Goal: Task Accomplishment & Management: Complete application form

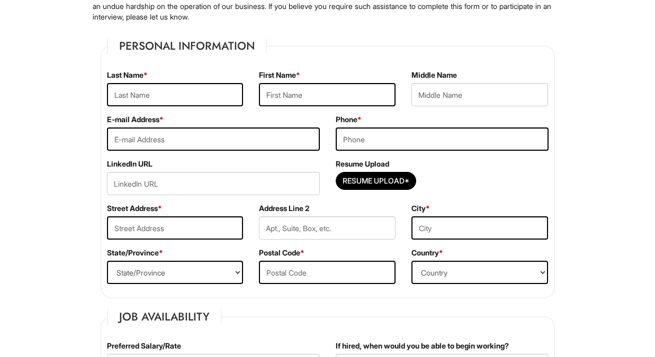
scroll to position [141, 0]
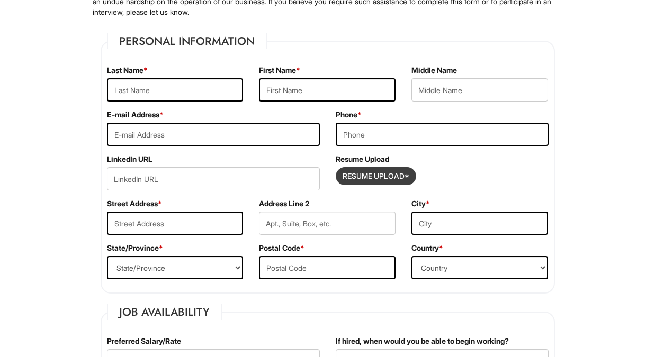
click at [372, 177] on input "Resume Upload*" at bounding box center [375, 176] width 79 height 17
type input "C:\fakepath\Shazanah Lunsford_ Resume.pdf"
click at [118, 83] on input "text" at bounding box center [175, 89] width 137 height 23
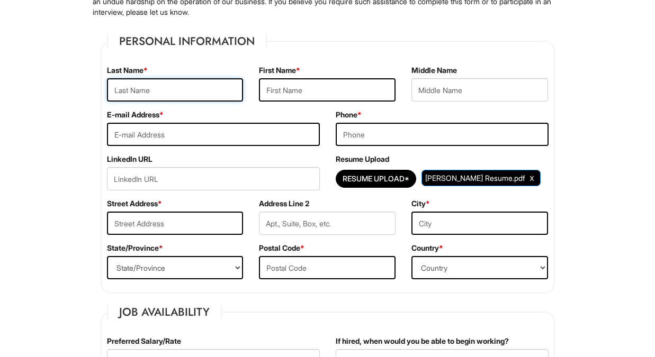
type input "Shazanah Lunsford"
type input "Lunsford"
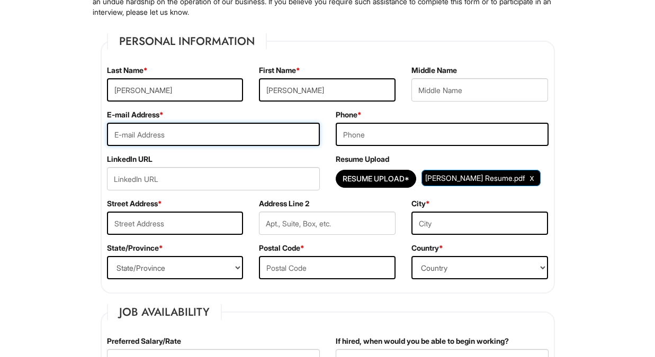
type input "Shazanahlunsford@yahoo.com"
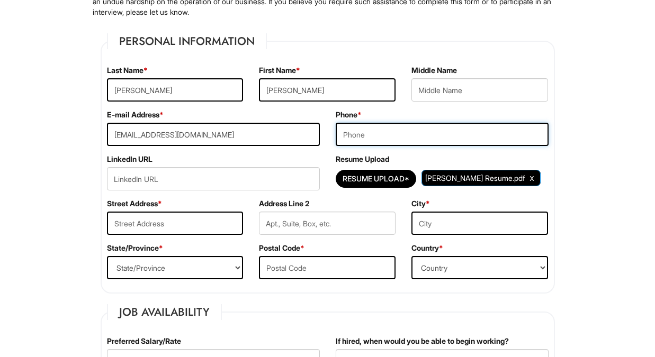
type input "9179449472"
type input "1926 Twin Oaks Circle"
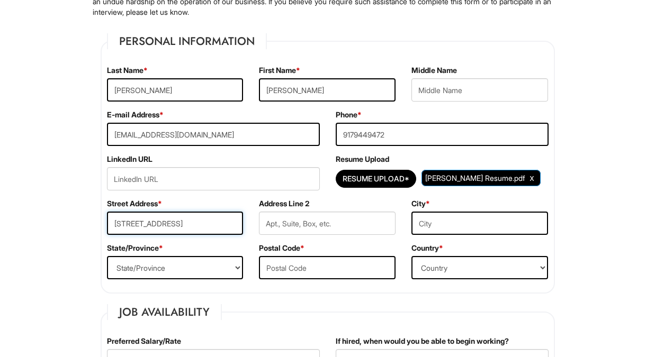
type input "Grapevine TX"
select select "TX"
type input "76051"
select select "United States of America"
type input "50,000"
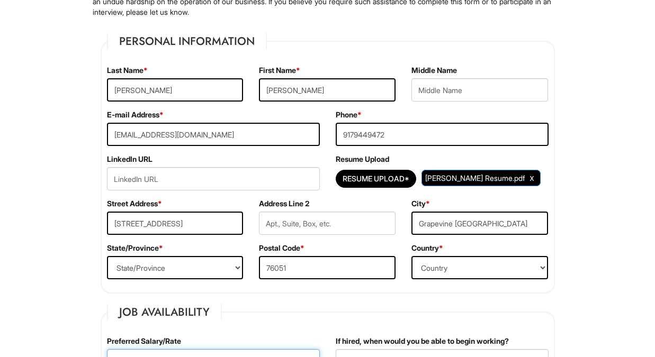
type input "2025-08-25"
select select "Yes"
type input "Dalia"
type input "Godoy"
type input "8174957845"
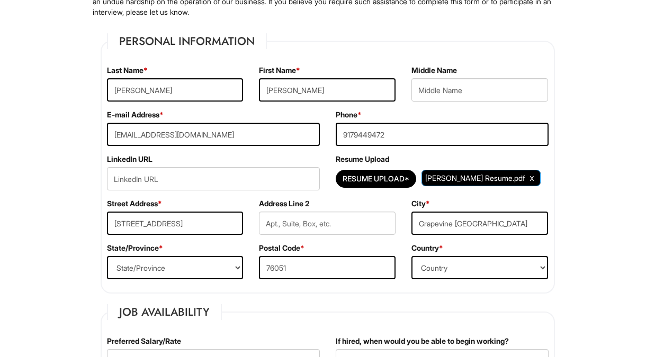
type input "Manager"
type input "Tiffany"
type input "Stull"
type input "2144374563"
type input "katstull0915@gmail.com"
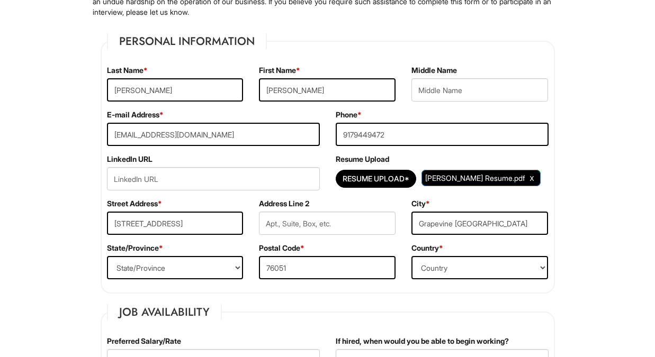
type input "Coworker"
drag, startPoint x: 187, startPoint y: 94, endPoint x: 144, endPoint y: 94, distance: 43.4
click at [144, 94] on input "Shazanah Lunsford" at bounding box center [175, 89] width 137 height 23
type input "Shazanah"
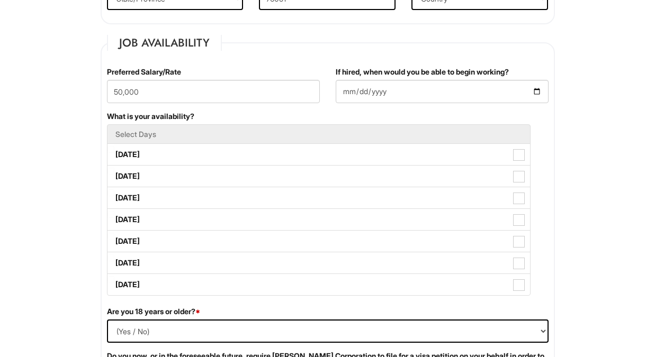
scroll to position [424, 0]
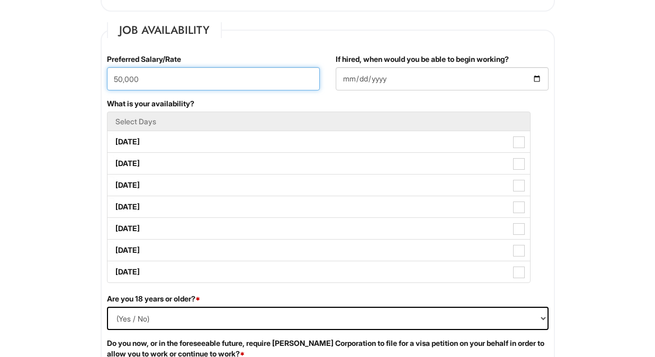
drag, startPoint x: 210, startPoint y: 71, endPoint x: 78, endPoint y: 76, distance: 132.5
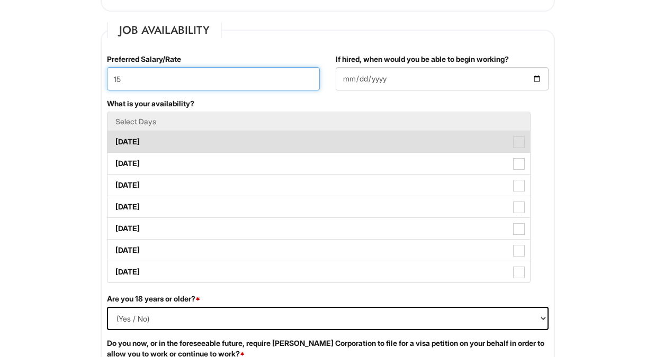
type input "15"
click at [464, 141] on label "Monday" at bounding box center [319, 141] width 423 height 21
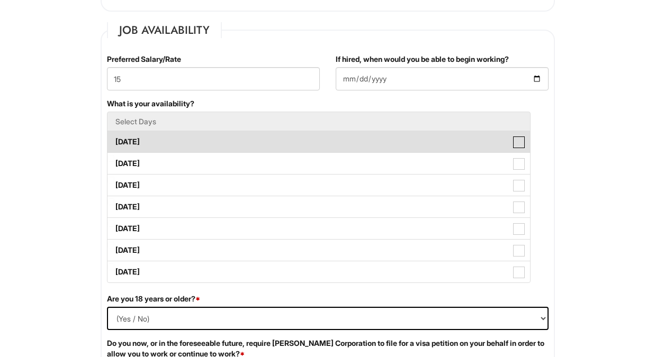
click at [114, 140] on Available_Monday "Monday" at bounding box center [111, 136] width 7 height 7
checkbox Available_Monday "true"
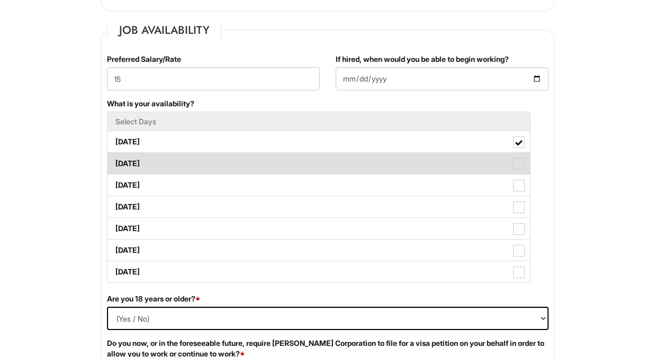
click at [468, 168] on label "Tuesday" at bounding box center [319, 163] width 423 height 21
click at [114, 162] on Available_Tuesday "Tuesday" at bounding box center [111, 158] width 7 height 7
checkbox Available_Tuesday "true"
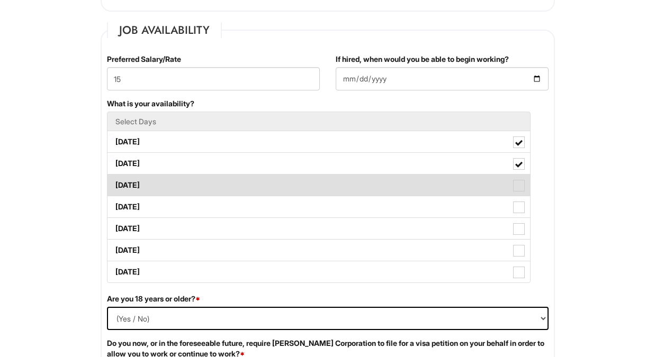
click at [468, 183] on label "Wednesday" at bounding box center [319, 185] width 423 height 21
click at [114, 183] on Available_Wednesday "Wednesday" at bounding box center [111, 180] width 7 height 7
checkbox Available_Wednesday "true"
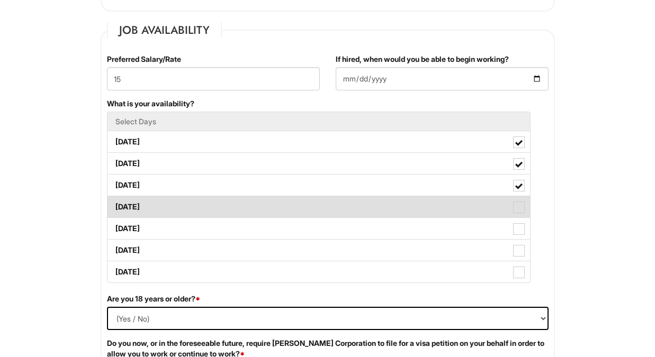
click at [467, 205] on label "Thursday" at bounding box center [319, 206] width 423 height 21
click at [114, 205] on Available_Thursday "Thursday" at bounding box center [111, 202] width 7 height 7
checkbox Available_Thursday "true"
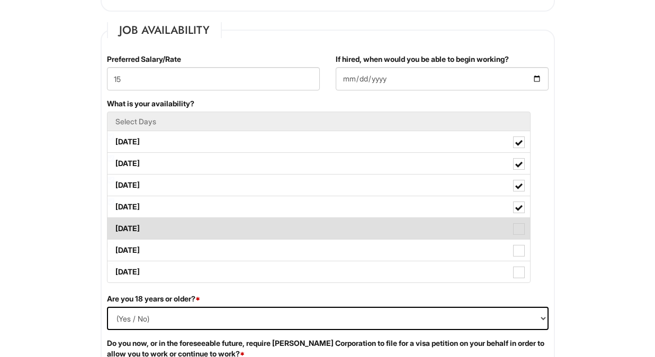
click at [469, 220] on label "Friday" at bounding box center [319, 228] width 423 height 21
click at [114, 220] on Available_Friday "Friday" at bounding box center [111, 223] width 7 height 7
checkbox Available_Friday "true"
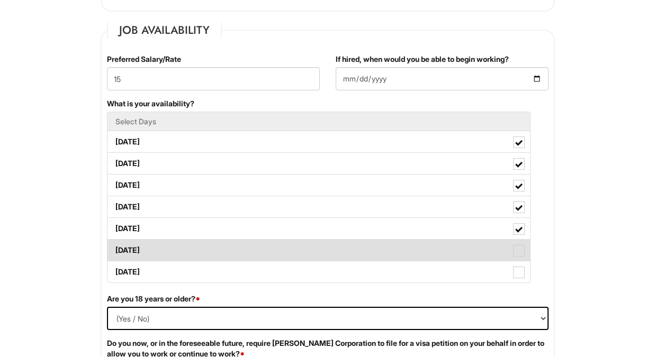
click at [471, 250] on label "Saturday" at bounding box center [319, 250] width 423 height 21
click at [114, 249] on Available_Saturday "Saturday" at bounding box center [111, 245] width 7 height 7
checkbox Available_Saturday "true"
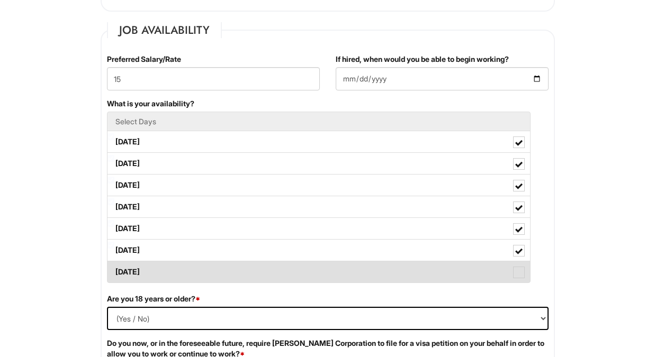
click at [473, 264] on label "Sunday" at bounding box center [319, 272] width 423 height 21
click at [114, 264] on Available_Sunday "Sunday" at bounding box center [111, 267] width 7 height 7
checkbox Available_Sunday "true"
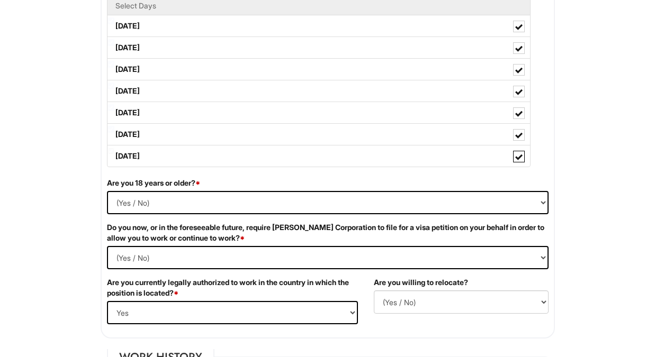
scroll to position [547, 0]
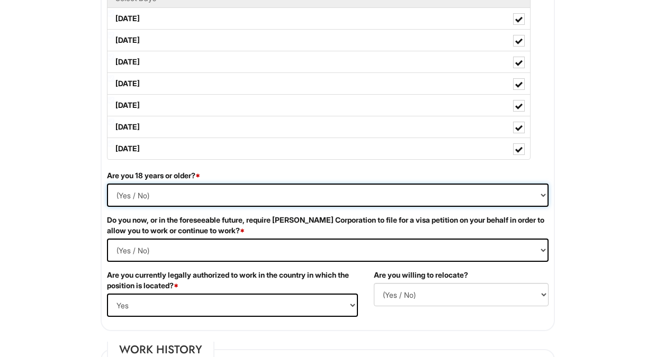
click at [169, 195] on select "(Yes / No) Yes No" at bounding box center [328, 195] width 442 height 23
select select "Yes"
click at [107, 184] on select "(Yes / No) Yes No" at bounding box center [328, 195] width 442 height 23
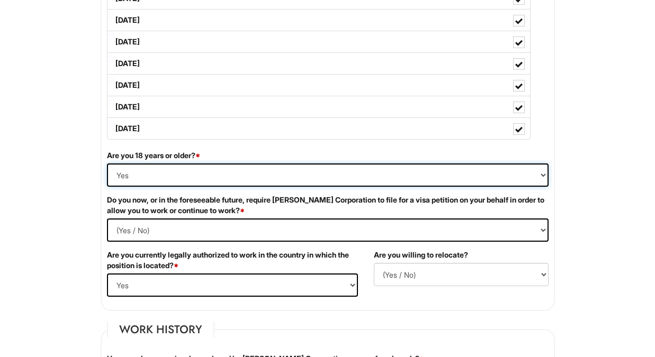
scroll to position [635, 0]
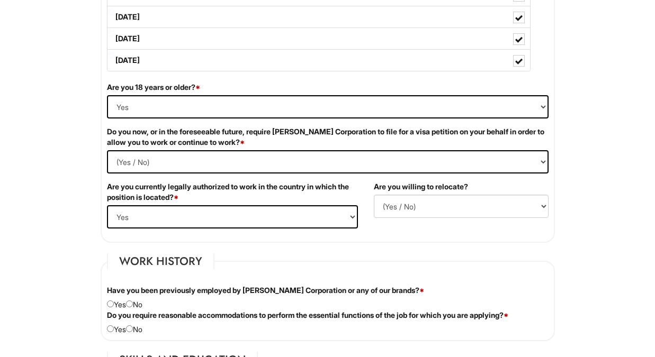
drag, startPoint x: 163, startPoint y: 127, endPoint x: 162, endPoint y: 187, distance: 60.4
click at [163, 130] on label "Do you now, or in the foreseeable future, require Giorgio Armani Corporation to…" at bounding box center [328, 137] width 442 height 21
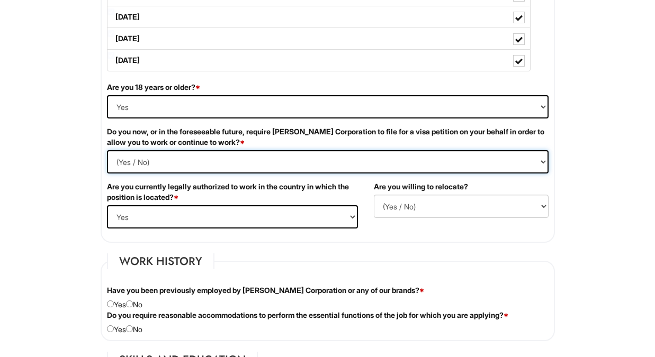
drag, startPoint x: 164, startPoint y: 159, endPoint x: 163, endPoint y: 168, distance: 9.1
click at [164, 159] on Required "(Yes / No) Yes No" at bounding box center [328, 161] width 442 height 23
select Required "No"
click at [107, 150] on Required "(Yes / No) Yes No" at bounding box center [328, 161] width 442 height 23
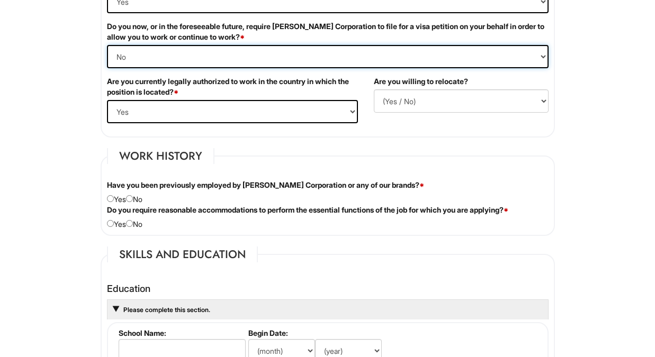
scroll to position [741, 0]
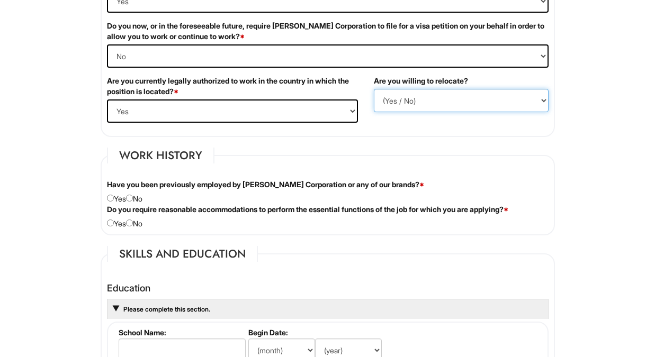
click at [406, 109] on select "(Yes / No) No Yes" at bounding box center [461, 100] width 175 height 23
select select "Y"
click at [374, 89] on select "(Yes / No) No Yes" at bounding box center [461, 100] width 175 height 23
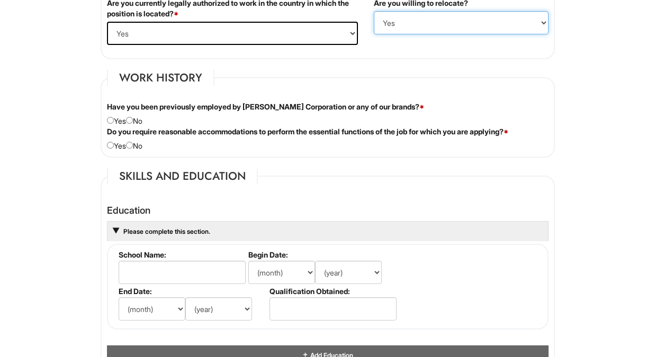
scroll to position [830, 0]
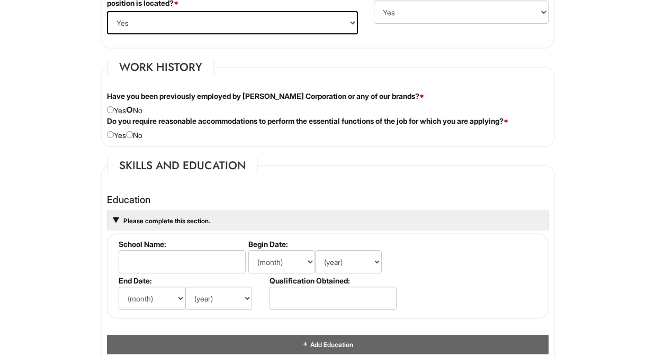
click at [133, 108] on input "radio" at bounding box center [129, 109] width 7 height 7
radio input "true"
click at [133, 135] on input "radio" at bounding box center [129, 134] width 7 height 7
radio input "true"
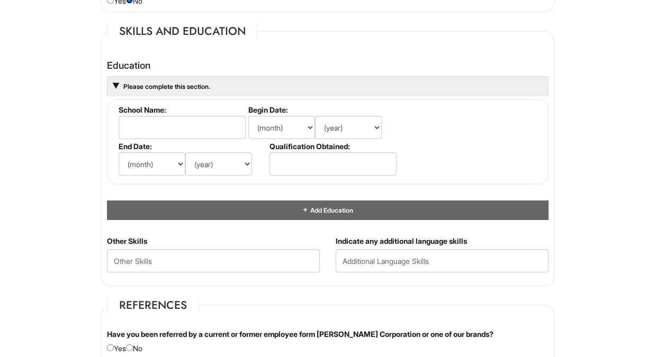
scroll to position [971, 0]
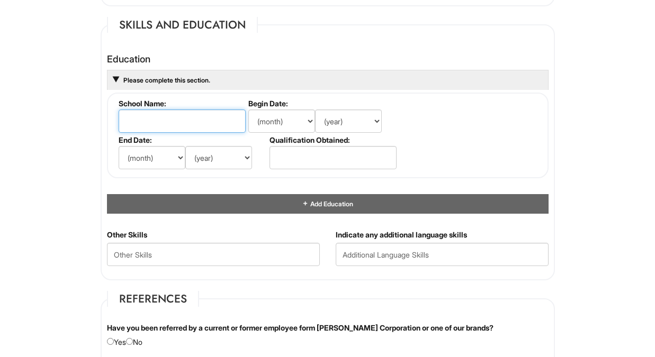
click at [178, 119] on input "text" at bounding box center [182, 121] width 127 height 23
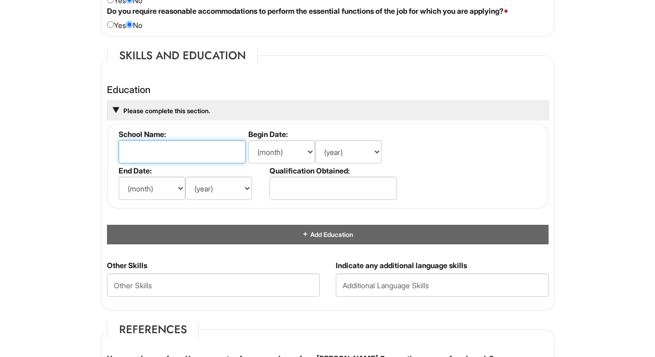
scroll to position [936, 0]
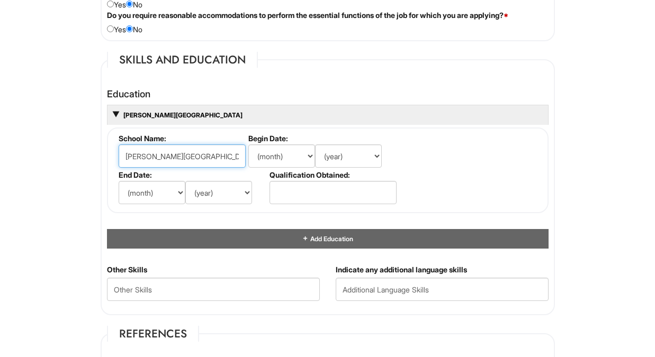
type input "William Penn High School"
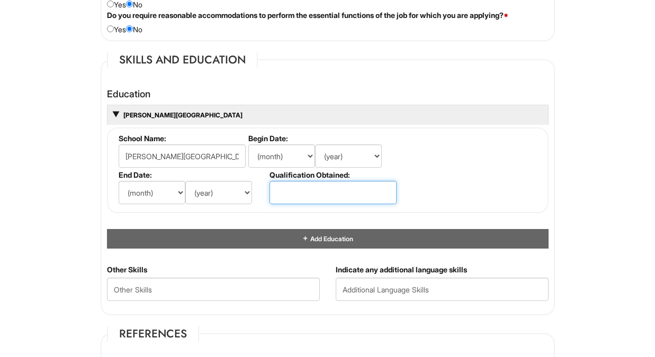
click at [280, 193] on input "text" at bounding box center [333, 192] width 127 height 23
type input "Diploma"
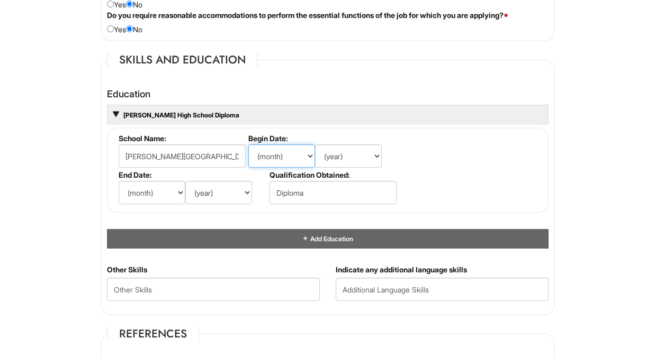
click at [269, 159] on select "(month) Jan Feb Mar Apr May Jun Jul Aug Sep Oct Nov Dec" at bounding box center [281, 156] width 67 height 23
select select "9"
click at [248, 145] on select "(month) Jan Feb Mar Apr May Jun Jul Aug Sep Oct Nov Dec" at bounding box center [281, 156] width 67 height 23
click at [369, 153] on select "(year) 2029 2028 2027 2026 2025 2024 2023 2022 2021 2020 2019 2018 2017 2016 20…" at bounding box center [348, 156] width 67 height 23
select select "2014"
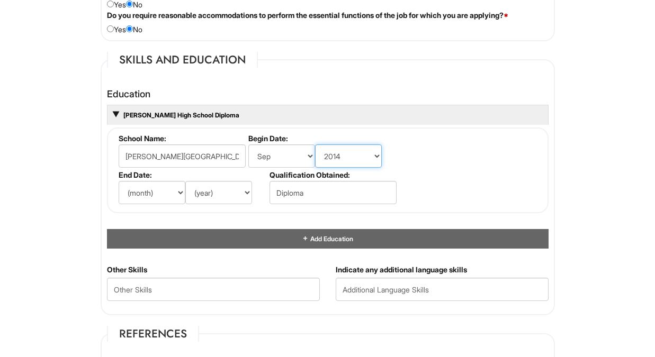
click at [315, 145] on select "(year) 2029 2028 2027 2026 2025 2024 2023 2022 2021 2020 2019 2018 2017 2016 20…" at bounding box center [348, 156] width 67 height 23
click at [135, 199] on select "(month) Jan Feb Mar Apr May Jun Jul Aug Sep Oct Nov Dec" at bounding box center [152, 192] width 67 height 23
select select "6"
click at [119, 181] on select "(month) Jan Feb Mar Apr May Jun Jul Aug Sep Oct Nov Dec" at bounding box center [152, 192] width 67 height 23
click at [232, 194] on select "(year) 2029 2028 2027 2026 2025 2024 2023 2022 2021 2020 2019 2018 2017 2016 20…" at bounding box center [218, 192] width 67 height 23
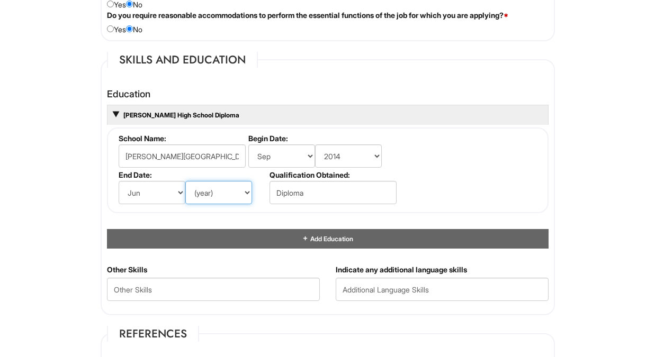
select select "2017"
click at [185, 181] on select "(year) 2029 2028 2027 2026 2025 2024 2023 2022 2021 2020 2019 2018 2017 2016 20…" at bounding box center [218, 192] width 67 height 23
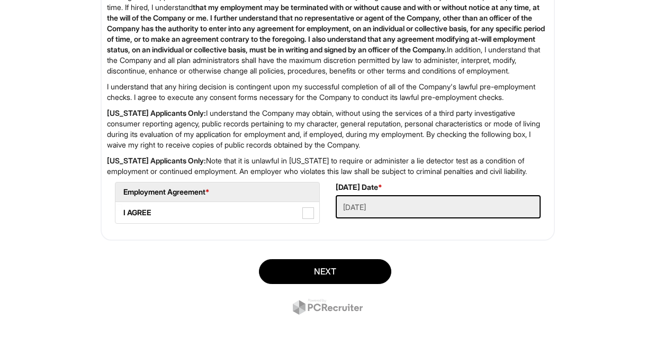
scroll to position [1754, 0]
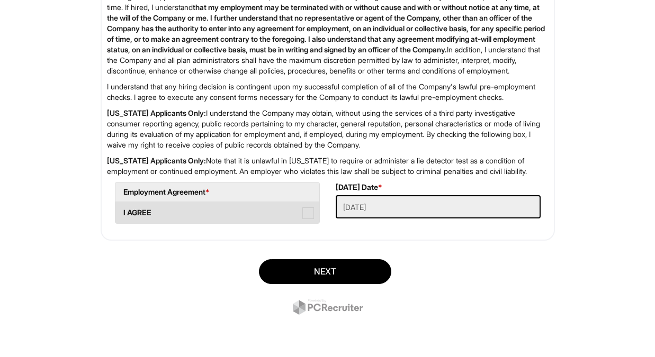
click at [301, 217] on label "I AGREE" at bounding box center [217, 212] width 204 height 21
click at [122, 211] on AGREE "I AGREE" at bounding box center [118, 207] width 7 height 7
checkbox AGREE "true"
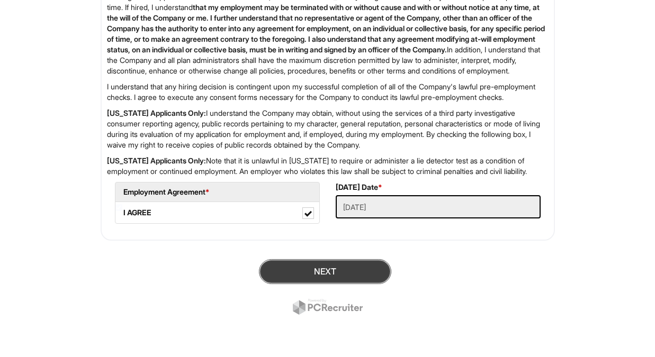
click at [330, 273] on button "Next" at bounding box center [325, 271] width 132 height 25
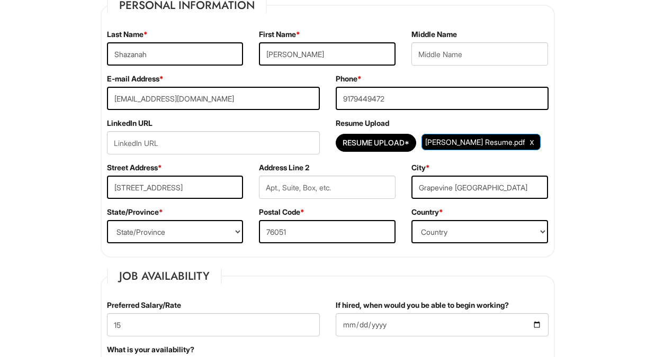
scroll to position [223, 0]
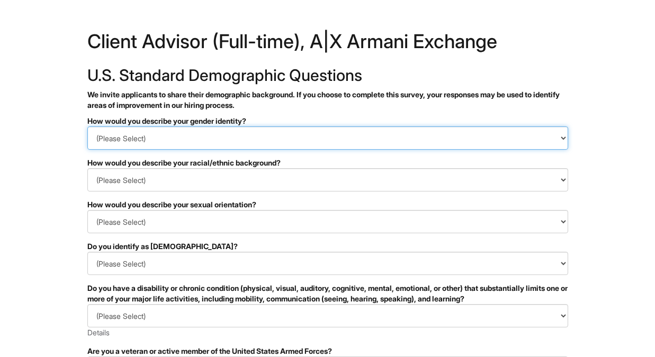
drag, startPoint x: 0, startPoint y: 0, endPoint x: 141, endPoint y: 139, distance: 198.1
click at [141, 139] on select "(Please Select) Man Woman [DEMOGRAPHIC_DATA] I prefer to self-describe I don't …" at bounding box center [327, 138] width 481 height 23
select select "Woman"
click at [87, 127] on select "(Please Select) Man Woman Non-binary I prefer to self-describe I don't wish to …" at bounding box center [327, 138] width 481 height 23
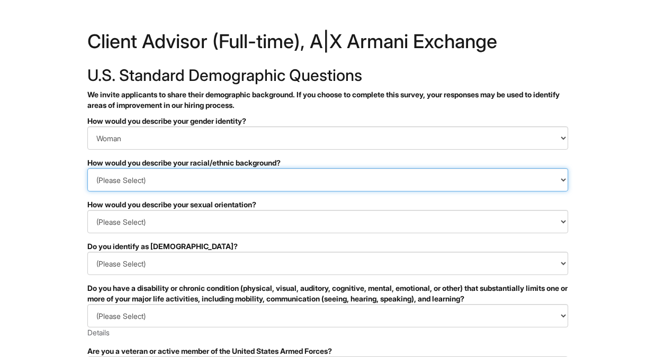
click at [119, 180] on select "(Please Select) Black or of African descent East Asian Hispanic, Latinx or of S…" at bounding box center [327, 179] width 481 height 23
select select "I don't wish to answer"
click at [87, 168] on select "(Please Select) Black or of African descent East Asian Hispanic, Latinx or of S…" at bounding box center [327, 179] width 481 height 23
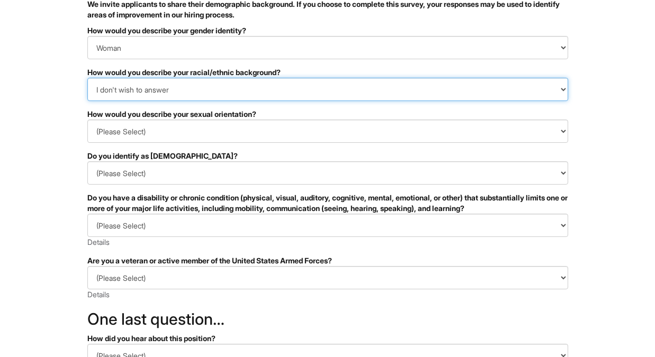
scroll to position [123, 0]
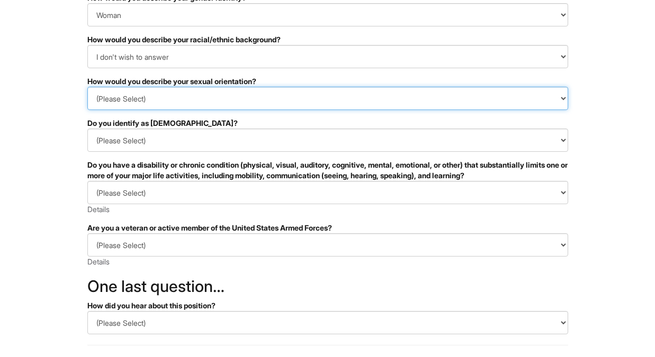
click at [141, 94] on select "(Please Select) Asexual Bisexual and/or pansexual Gay Heterosexual Lesbian Quee…" at bounding box center [327, 98] width 481 height 23
select select "I don't wish to answer"
click at [87, 87] on select "(Please Select) Asexual Bisexual and/or pansexual Gay Heterosexual Lesbian Quee…" at bounding box center [327, 98] width 481 height 23
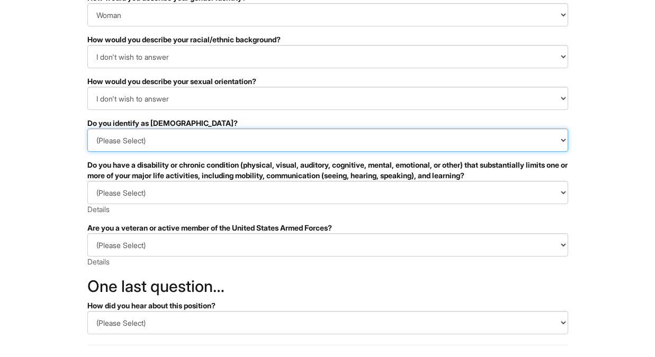
click at [147, 135] on select "(Please Select) Yes No I prefer to self-describe I don't wish to answer" at bounding box center [327, 140] width 481 height 23
select select "No"
click at [87, 129] on select "(Please Select) Yes No I prefer to self-describe I don't wish to answer" at bounding box center [327, 140] width 481 height 23
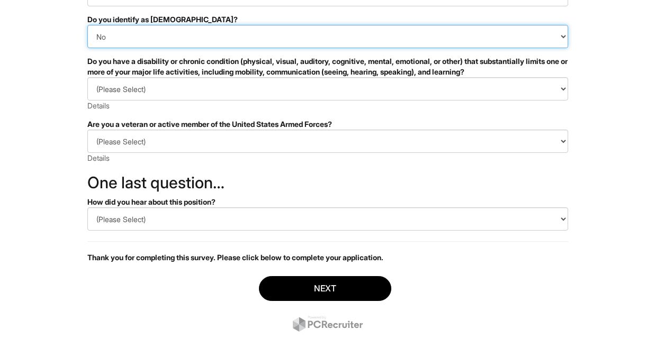
scroll to position [229, 0]
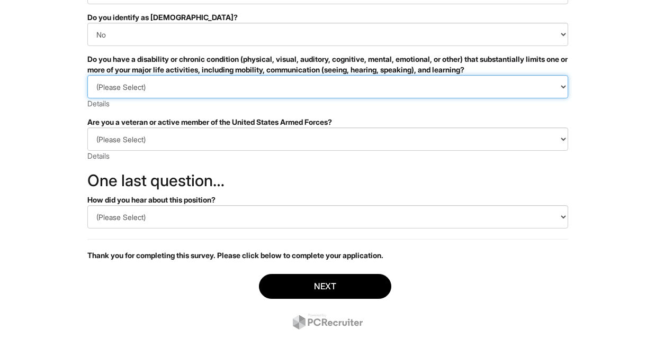
click at [157, 83] on select "(Please Select) YES, I HAVE A DISABILITY (or previously had a disability) NO, I…" at bounding box center [327, 86] width 481 height 23
select select "NO, I DON'T HAVE A DISABILITY"
click at [87, 75] on select "(Please Select) YES, I HAVE A DISABILITY (or previously had a disability) NO, I…" at bounding box center [327, 86] width 481 height 23
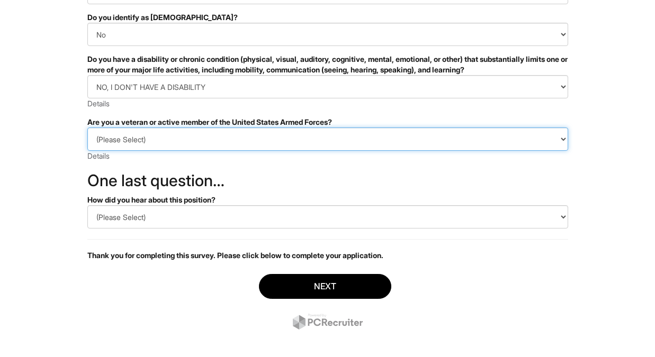
click at [141, 138] on select "(Please Select) I IDENTIFY AS ONE OR MORE OF THE CLASSIFICATIONS OF PROTECTED V…" at bounding box center [327, 139] width 481 height 23
select select "I AM NOT A PROTECTED VETERAN"
click at [87, 128] on select "(Please Select) I IDENTIFY AS ONE OR MORE OF THE CLASSIFICATIONS OF PROTECTED V…" at bounding box center [327, 139] width 481 height 23
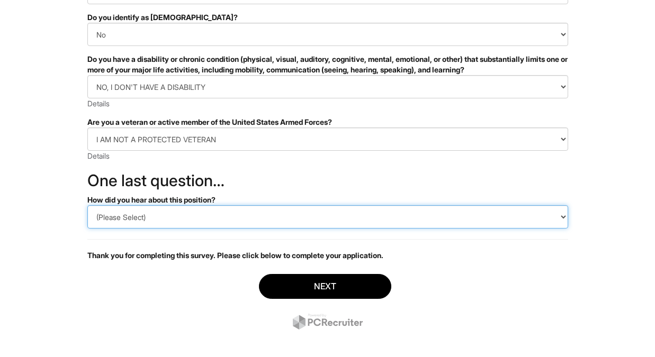
click at [148, 217] on select "(Please Select) CareerBuilder Indeed LinkedIn Monster Referral Other" at bounding box center [327, 216] width 481 height 23
select select "Other"
click at [87, 205] on select "(Please Select) CareerBuilder Indeed LinkedIn Monster Referral Other" at bounding box center [327, 216] width 481 height 23
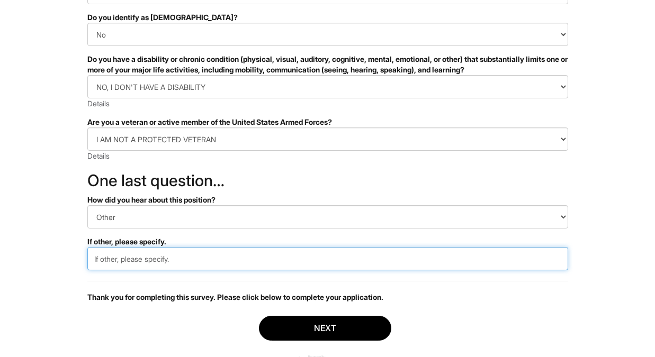
click at [162, 265] on input "text" at bounding box center [327, 258] width 481 height 23
type input "Google Search"
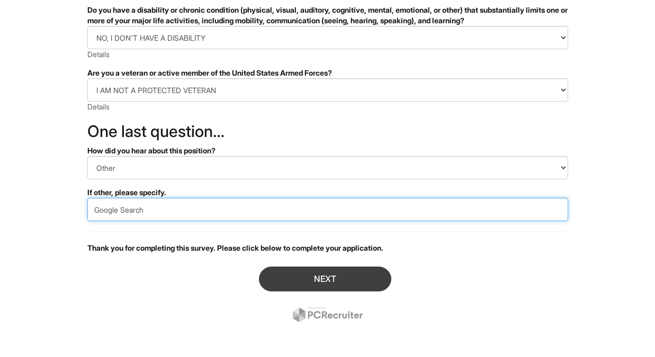
scroll to position [281, 0]
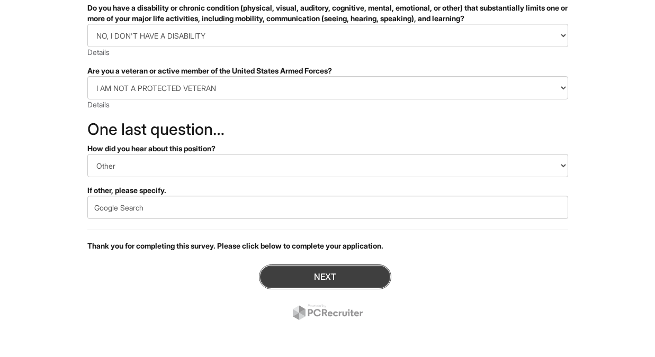
click at [372, 284] on button "Next" at bounding box center [325, 277] width 132 height 25
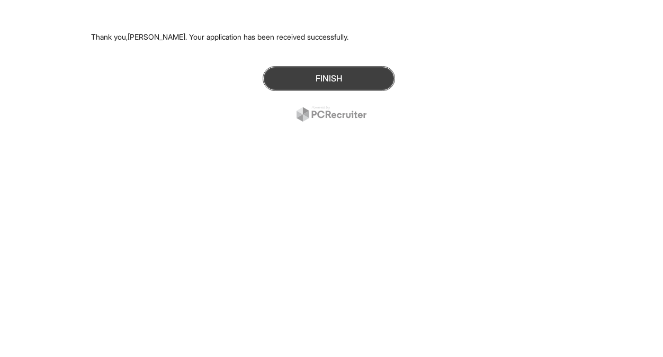
click at [363, 68] on button "Finish" at bounding box center [329, 78] width 132 height 25
